Goal: Information Seeking & Learning: Learn about a topic

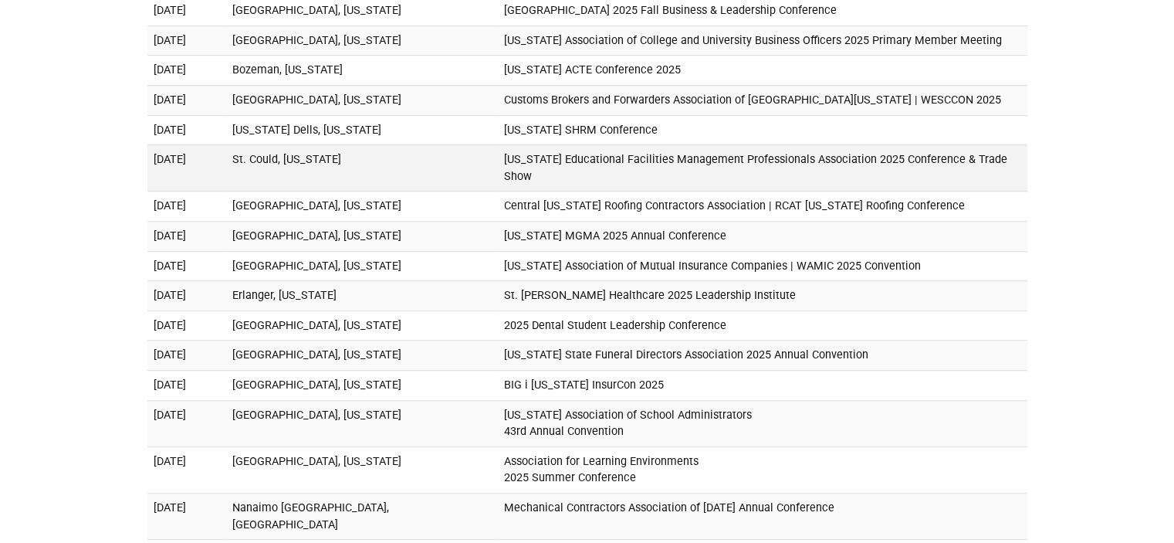
scroll to position [901, 0]
click at [621, 160] on td "Minnesota Educational Facilities Management Professionals Association 2025 Conf…" at bounding box center [762, 167] width 529 height 46
click at [220, 154] on td "October 2, 2025" at bounding box center [186, 167] width 79 height 46
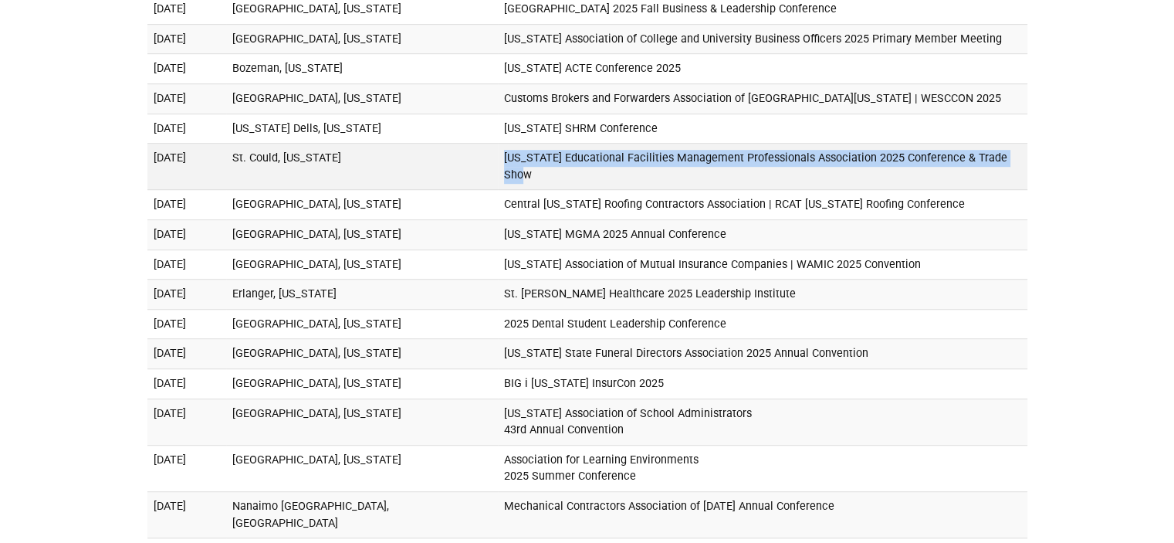
drag, startPoint x: 479, startPoint y: 156, endPoint x: 992, endPoint y: 154, distance: 513.3
click at [992, 154] on td "Minnesota Educational Facilities Management Professionals Association 2025 Conf…" at bounding box center [762, 167] width 529 height 46
copy td "Minnesota Educational Facilities Management Professionals Association 2025 Conf…"
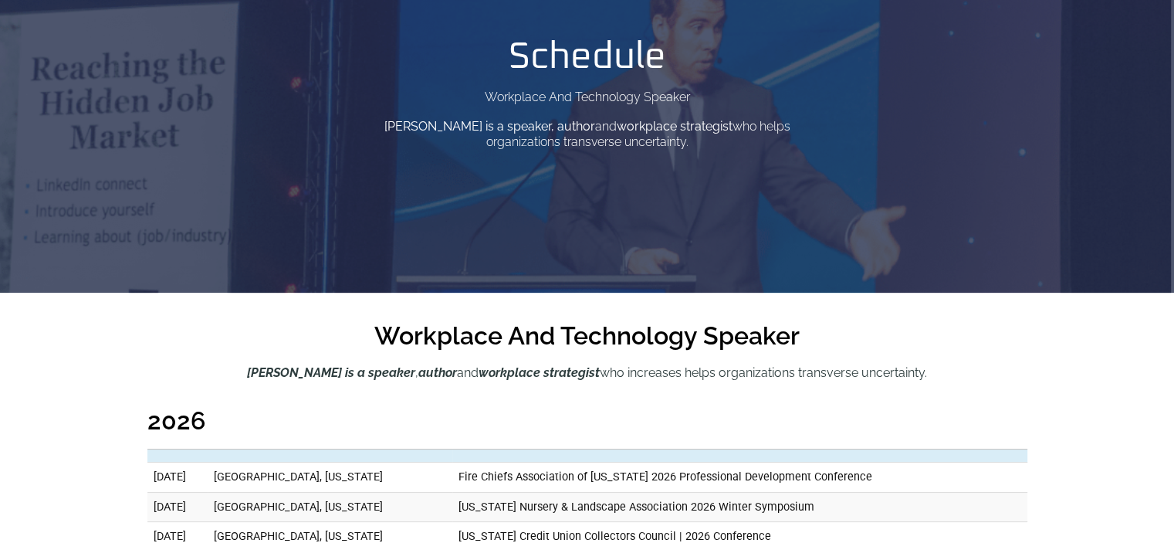
scroll to position [0, 0]
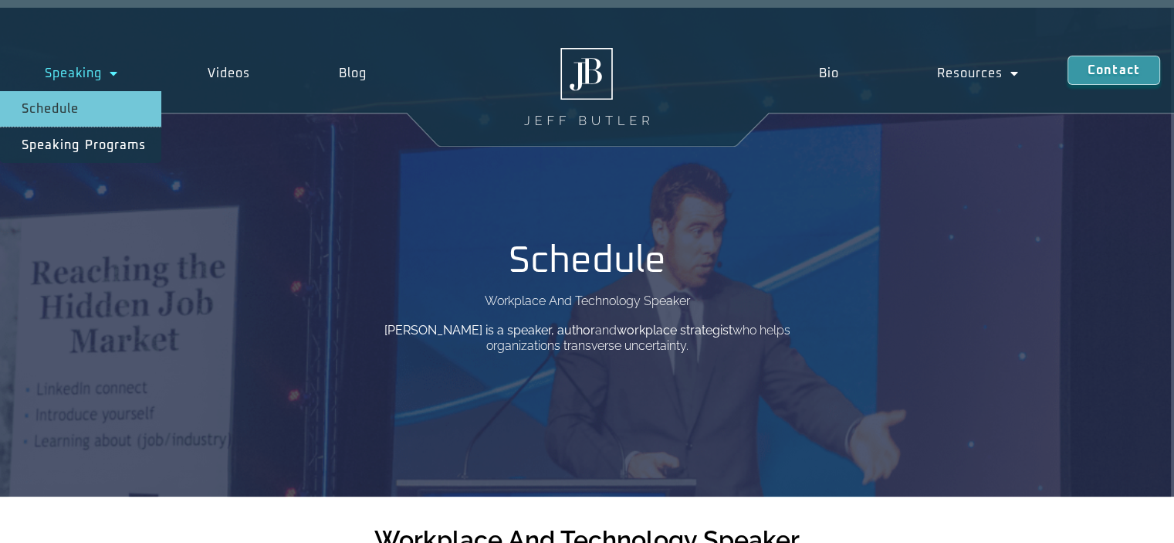
click at [96, 67] on link "Speaking" at bounding box center [81, 74] width 163 height 36
